Goal: Task Accomplishment & Management: Manage account settings

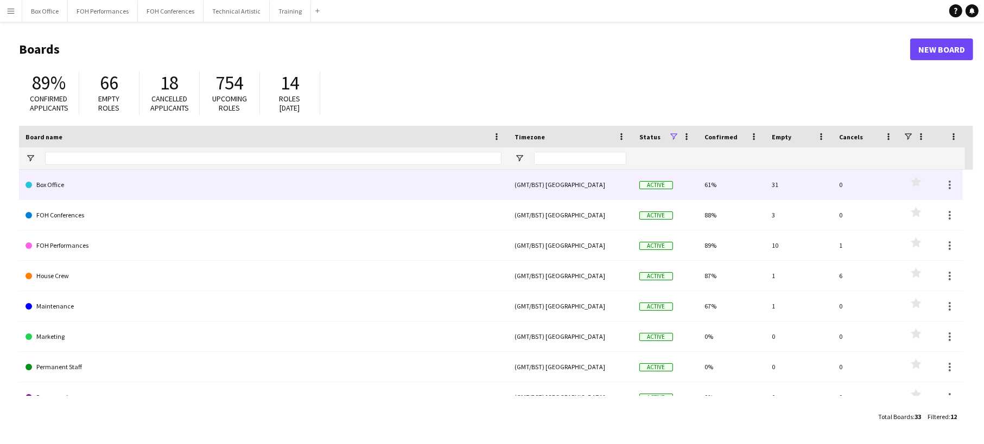
click at [266, 192] on link "Box Office" at bounding box center [264, 185] width 476 height 30
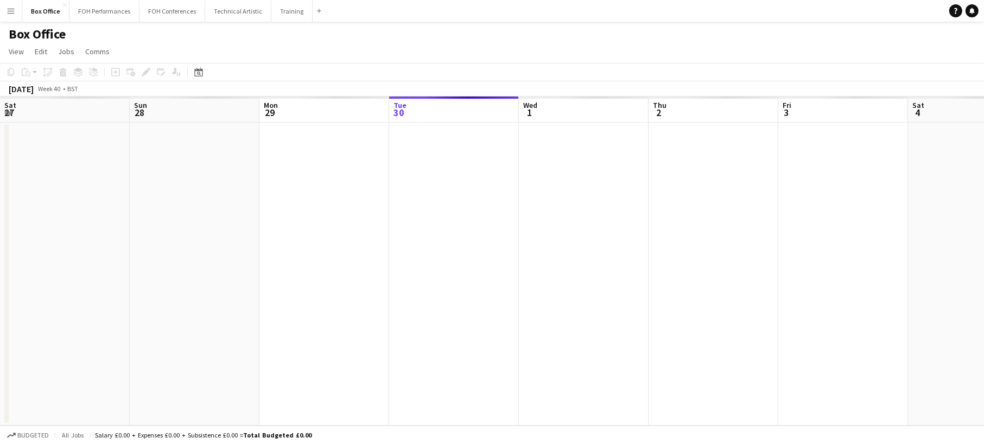
scroll to position [0, 259]
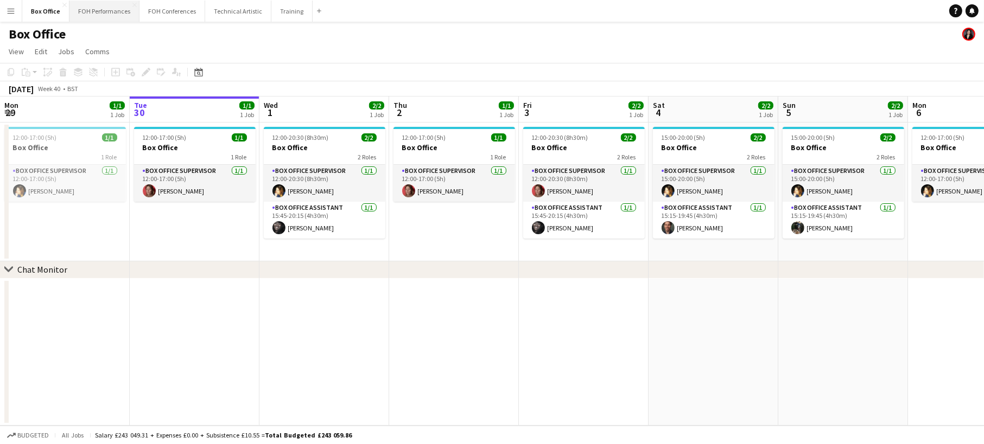
click at [103, 13] on button "FOH Performances Close" at bounding box center [104, 11] width 70 height 21
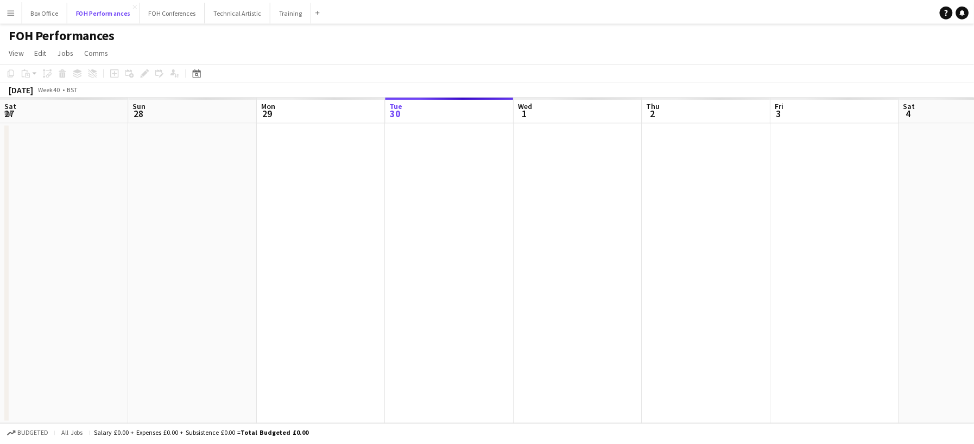
scroll to position [0, 259]
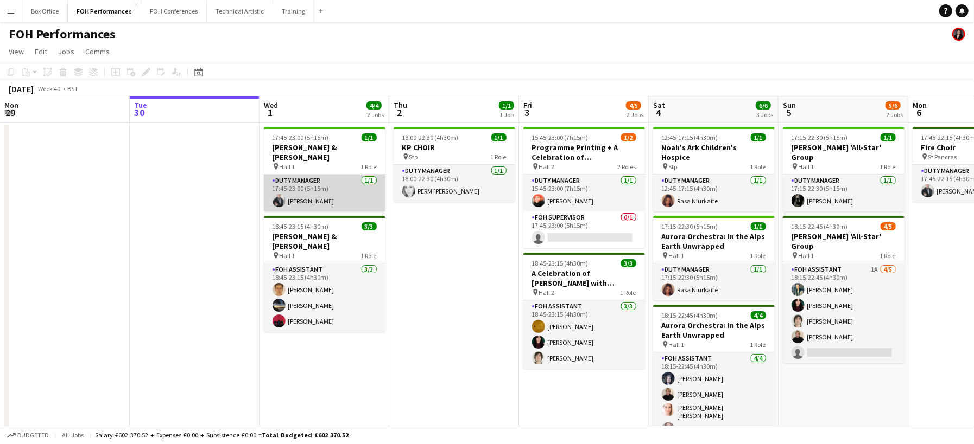
click at [323, 192] on app-card-role "Duty Manager [DATE] 17:45-23:00 (5h15m) [PERSON_NAME]" at bounding box center [325, 193] width 122 height 37
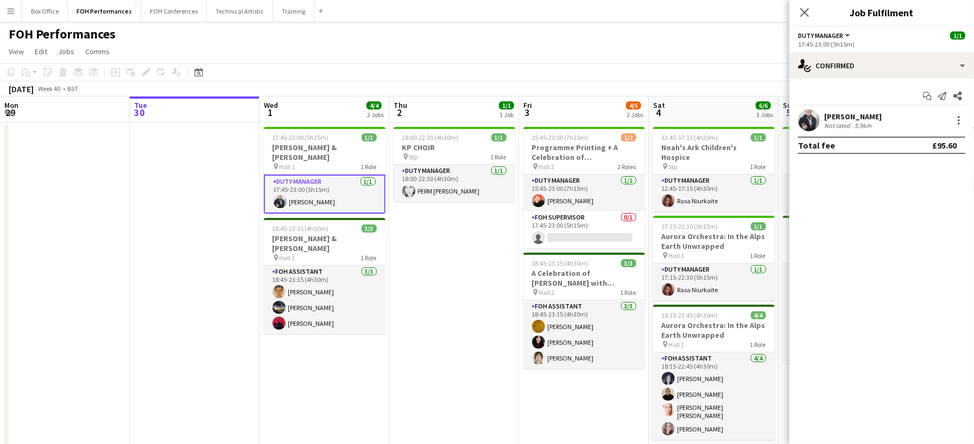
click at [335, 359] on app-date-cell "17:45-23:00 (5h15m) 1/1 [PERSON_NAME] & [PERSON_NAME] pin Hall 1 1 Role Duty Ma…" at bounding box center [324, 375] width 130 height 505
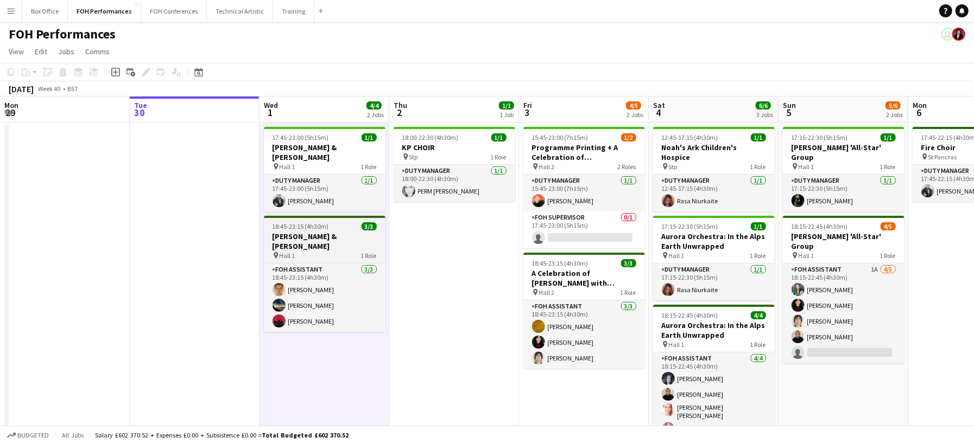
click at [348, 251] on div "pin Hall 1 1 Role" at bounding box center [325, 255] width 122 height 9
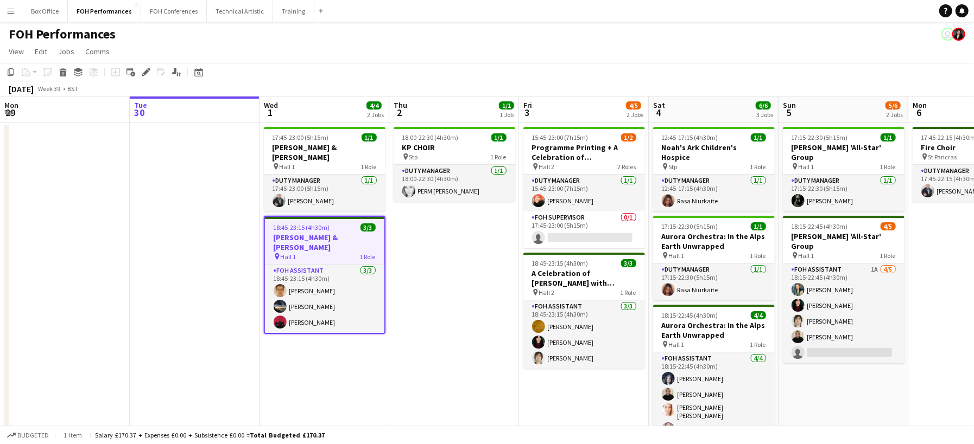
drag, startPoint x: 345, startPoint y: 232, endPoint x: 319, endPoint y: 230, distance: 25.6
click at [319, 233] on h3 "[PERSON_NAME] & [PERSON_NAME]" at bounding box center [324, 243] width 119 height 20
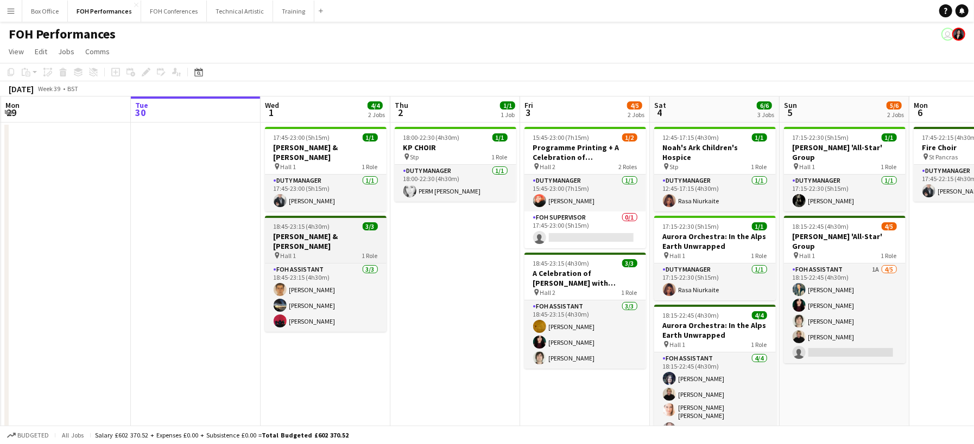
click at [343, 251] on div "pin Hall 1 1 Role" at bounding box center [326, 255] width 122 height 9
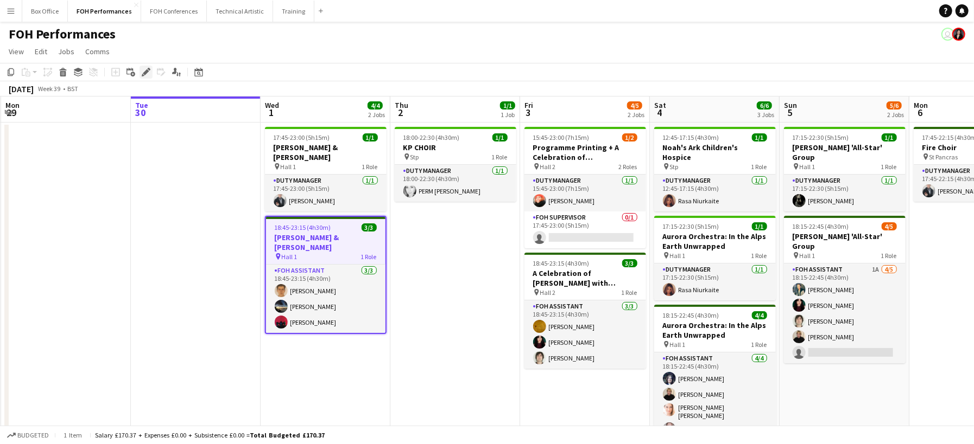
click at [139, 73] on div "Edit" at bounding box center [145, 72] width 13 height 13
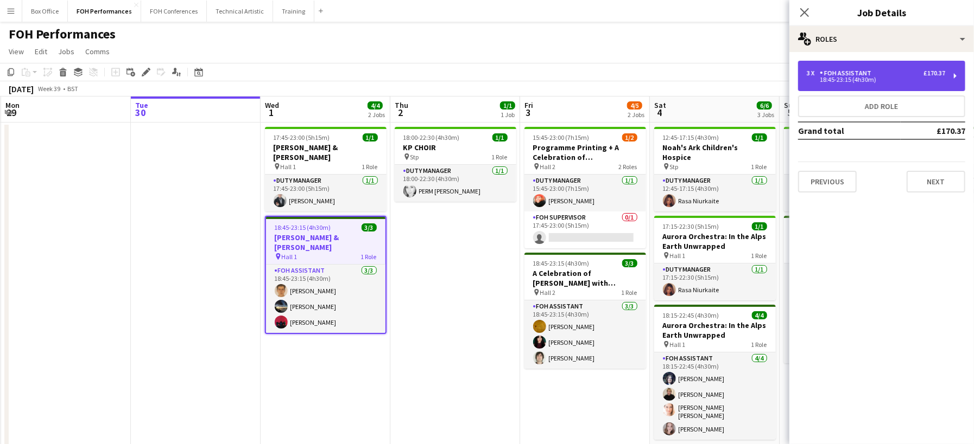
click at [894, 79] on div "18:45-23:15 (4h30m)" at bounding box center [875, 79] width 138 height 5
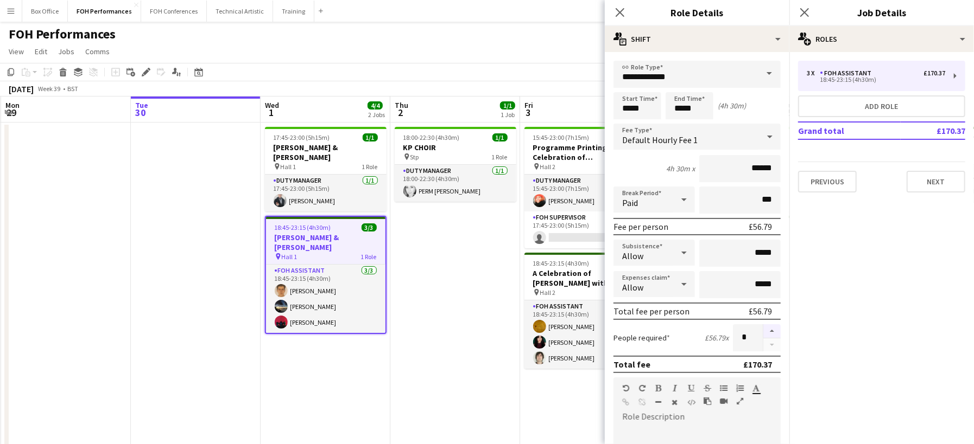
click at [763, 333] on button "button" at bounding box center [771, 332] width 17 height 14
type input "*"
click at [425, 279] on app-date-cell "18:00-22:30 (4h30m) 1/1 KP CHOIR pin Stp 1 Role Duty Manager [DATE] 18:00-22:30…" at bounding box center [455, 375] width 130 height 505
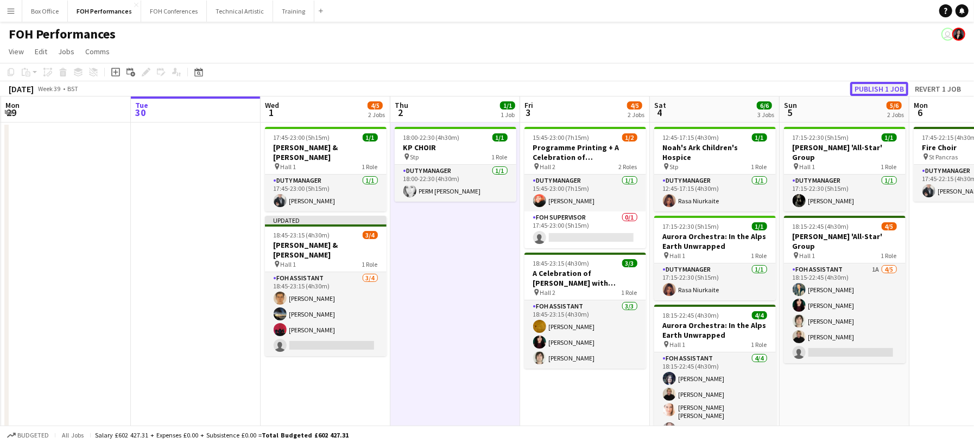
click at [885, 89] on button "Publish 1 job" at bounding box center [879, 89] width 58 height 14
